Goal: Information Seeking & Learning: Learn about a topic

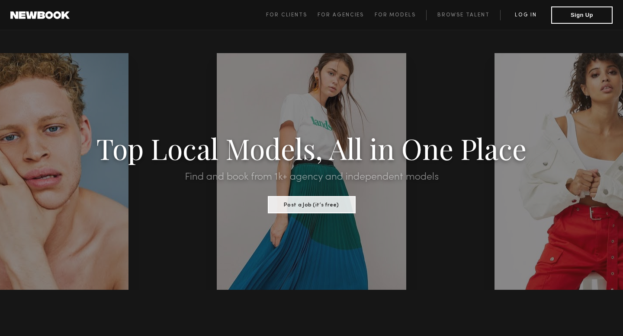
click at [521, 14] on link "Log in" at bounding box center [525, 15] width 51 height 10
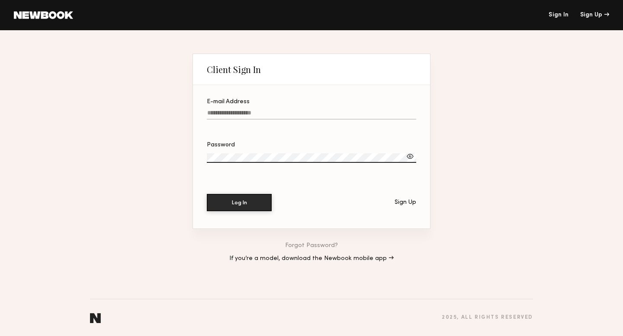
click at [233, 114] on input "E-mail Address" at bounding box center [311, 115] width 209 height 10
type input "**********"
click at [241, 208] on button "Log In" at bounding box center [239, 202] width 65 height 17
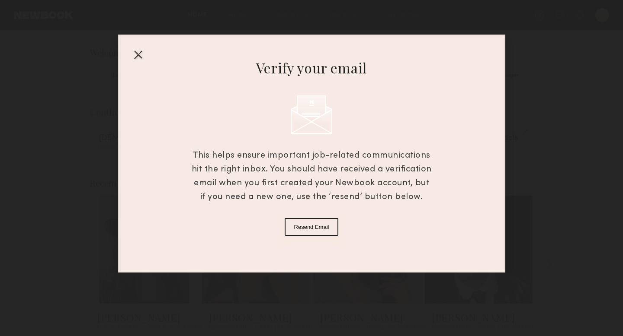
click at [134, 55] on div at bounding box center [138, 55] width 14 height 14
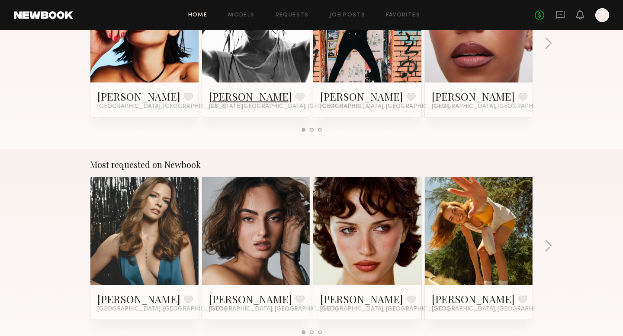
scroll to position [661, 0]
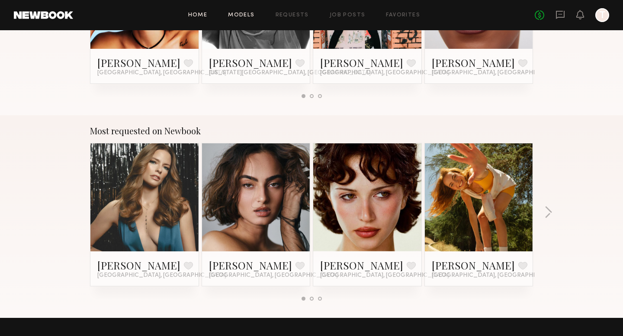
click at [242, 16] on link "Models" at bounding box center [241, 16] width 26 height 6
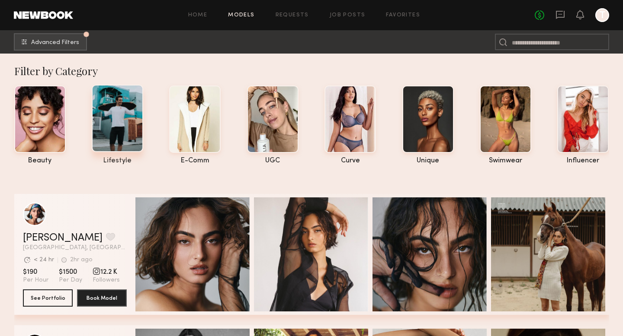
click at [127, 130] on div at bounding box center [117, 118] width 51 height 67
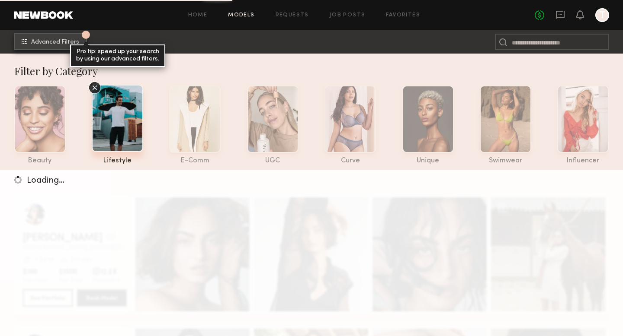
click at [57, 38] on button "1 Advanced Filters Pro tip: speed up your search by using our advanced filters." at bounding box center [50, 41] width 73 height 17
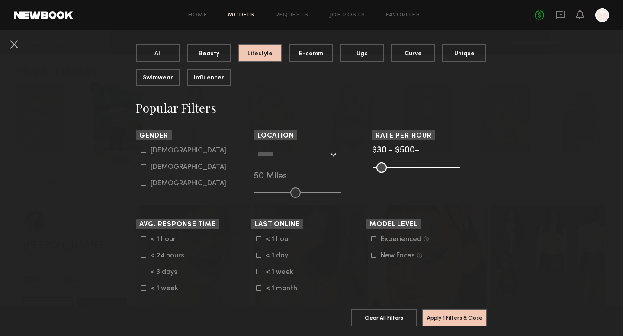
scroll to position [87, 0]
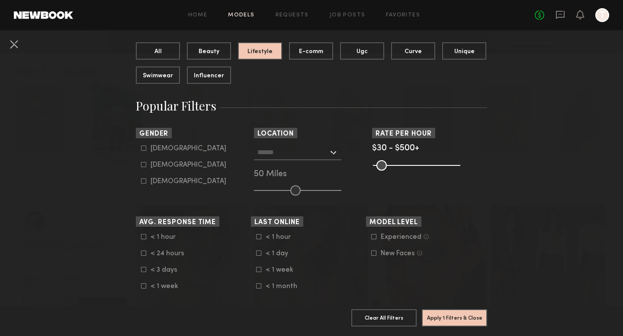
click at [404, 165] on common-range-minmax at bounding box center [415, 165] width 87 height 10
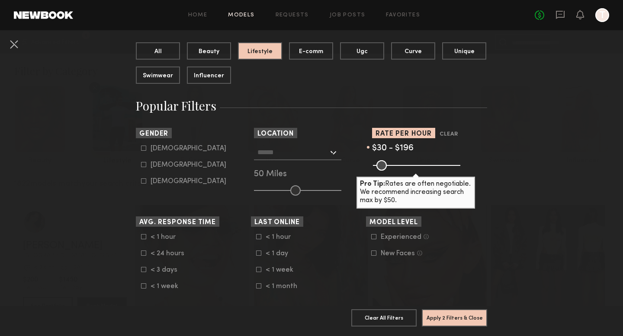
drag, startPoint x: 458, startPoint y: 164, endPoint x: 405, endPoint y: 164, distance: 53.2
type input "***"
click at [405, 164] on input "range" at bounding box center [416, 165] width 87 height 10
click at [220, 186] on section "Gender [DEMOGRAPHIC_DATA] [DEMOGRAPHIC_DATA] [DEMOGRAPHIC_DATA]" at bounding box center [193, 162] width 115 height 68
click at [454, 319] on button "Apply 2 Filters & Close" at bounding box center [454, 317] width 65 height 17
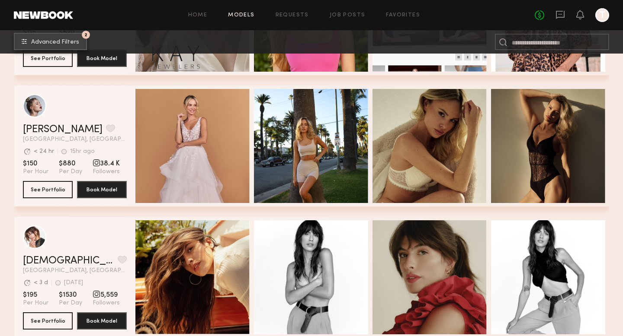
scroll to position [3025, 0]
